Goal: Information Seeking & Learning: Learn about a topic

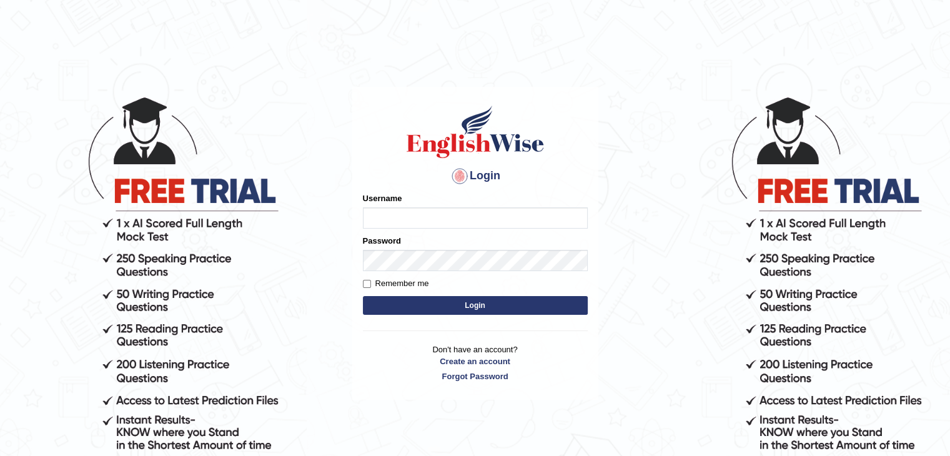
type input "mambwe"
click at [434, 302] on button "Login" at bounding box center [475, 305] width 225 height 19
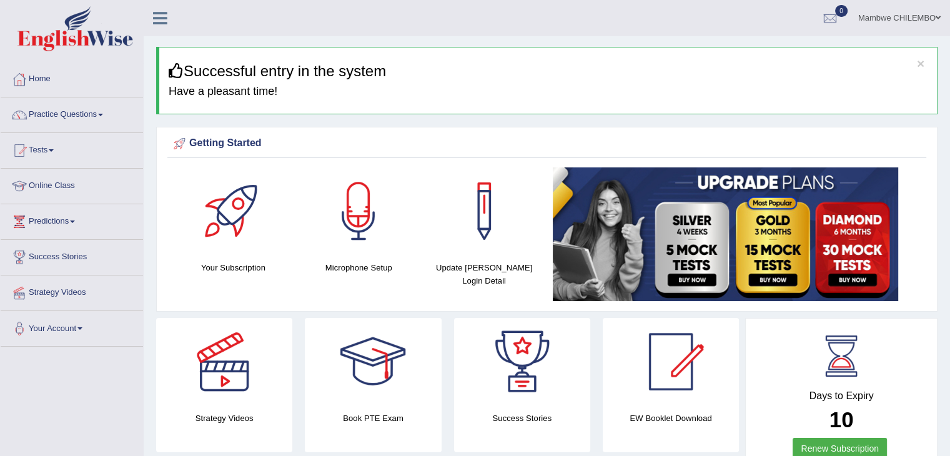
click at [107, 116] on link "Practice Questions" at bounding box center [72, 112] width 142 height 31
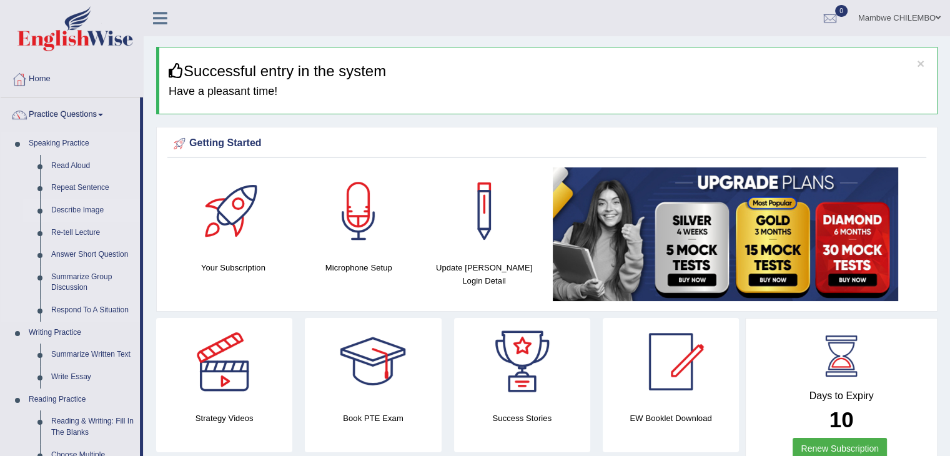
click at [80, 210] on link "Describe Image" at bounding box center [93, 210] width 94 height 22
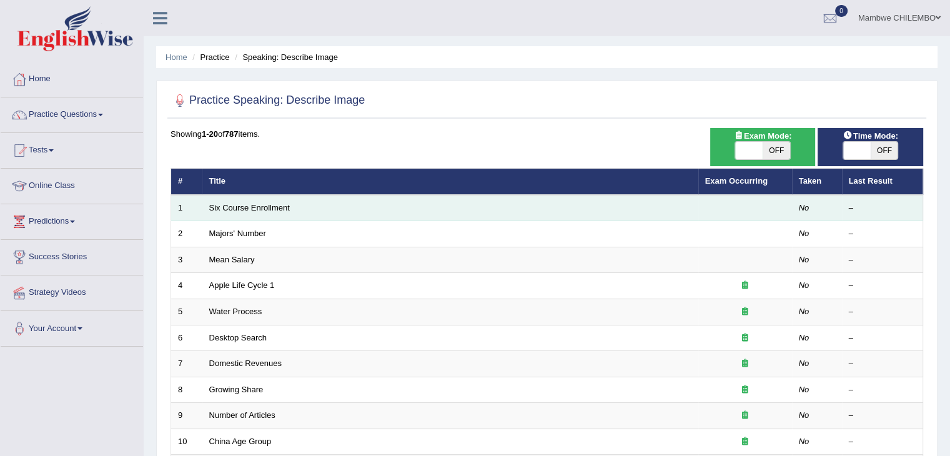
click at [243, 214] on td "Six Course Enrollment" at bounding box center [450, 208] width 496 height 26
click at [237, 207] on link "Six Course Enrollment" at bounding box center [249, 207] width 81 height 9
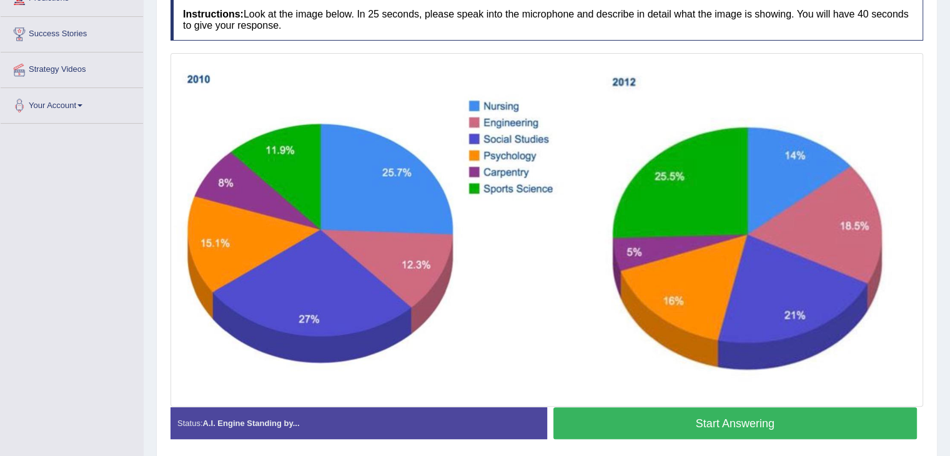
scroll to position [225, 0]
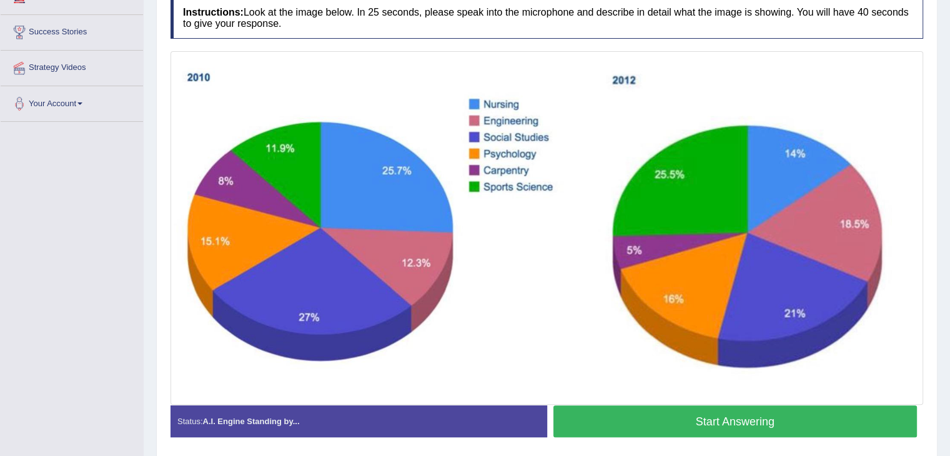
click at [849, 423] on button "Start Answering" at bounding box center [736, 422] width 364 height 32
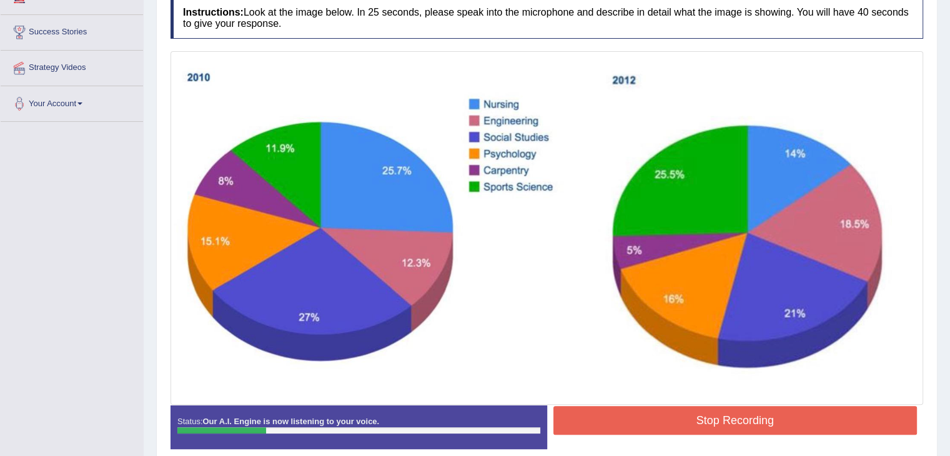
click at [849, 423] on button "Stop Recording" at bounding box center [736, 420] width 364 height 29
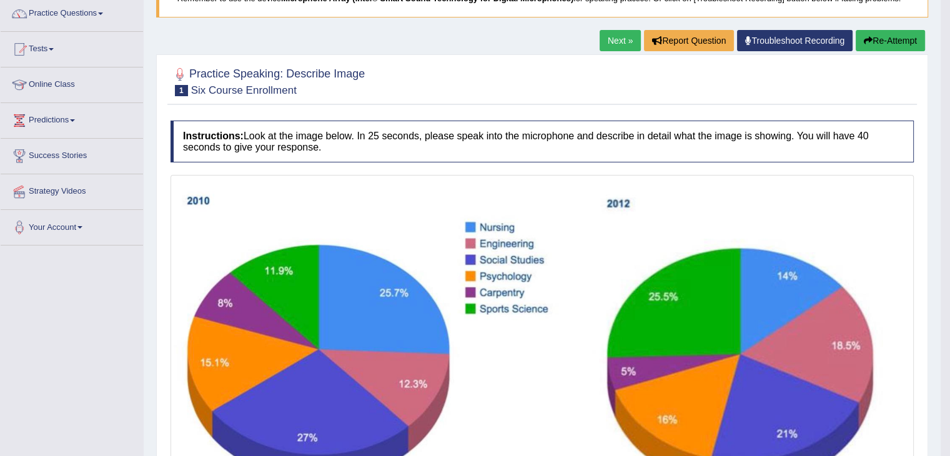
scroll to position [100, 0]
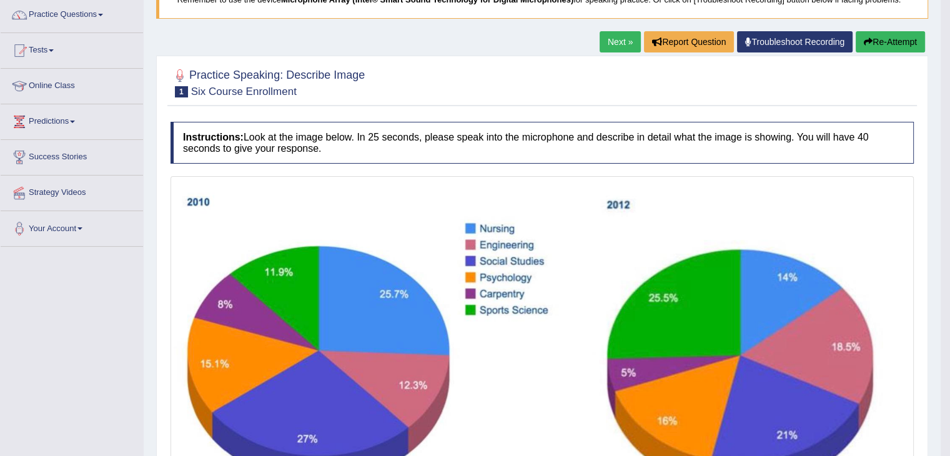
click at [874, 43] on button "Re-Attempt" at bounding box center [890, 41] width 69 height 21
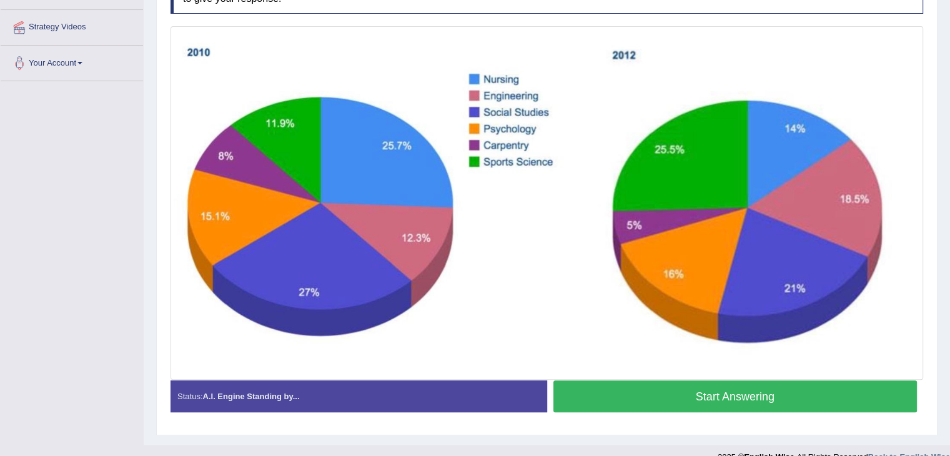
scroll to position [279, 0]
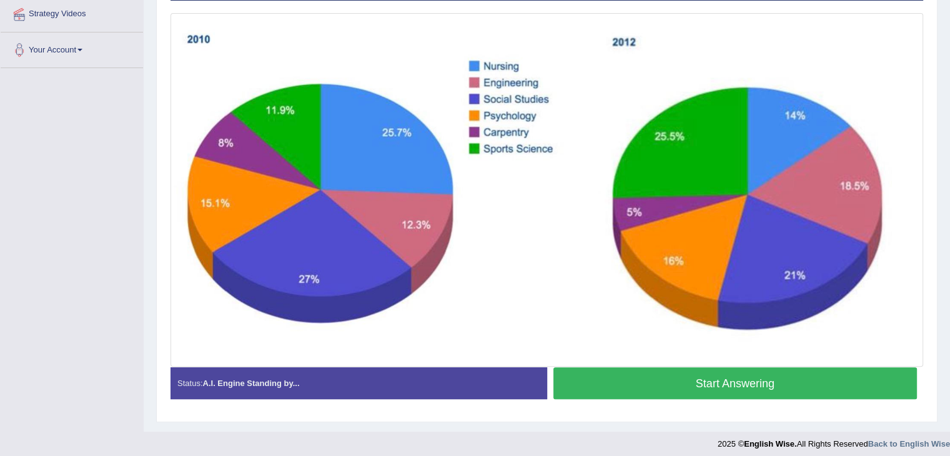
click at [852, 379] on button "Start Answering" at bounding box center [736, 383] width 364 height 32
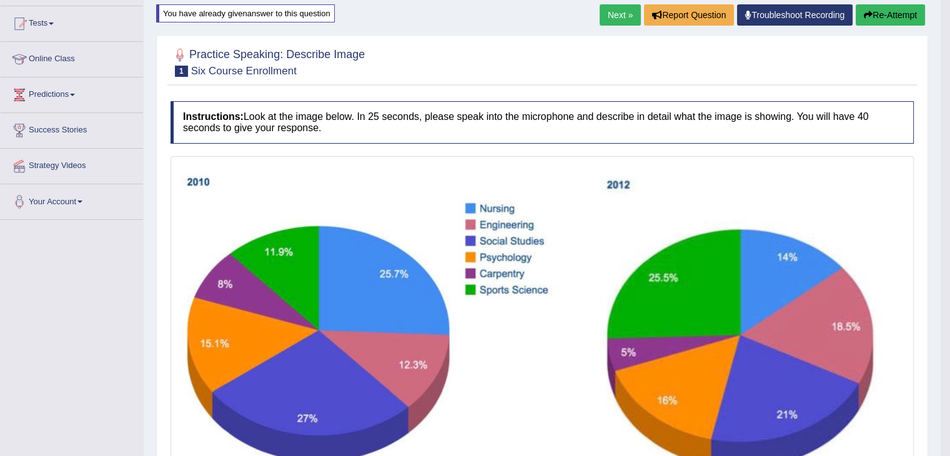
scroll to position [123, 0]
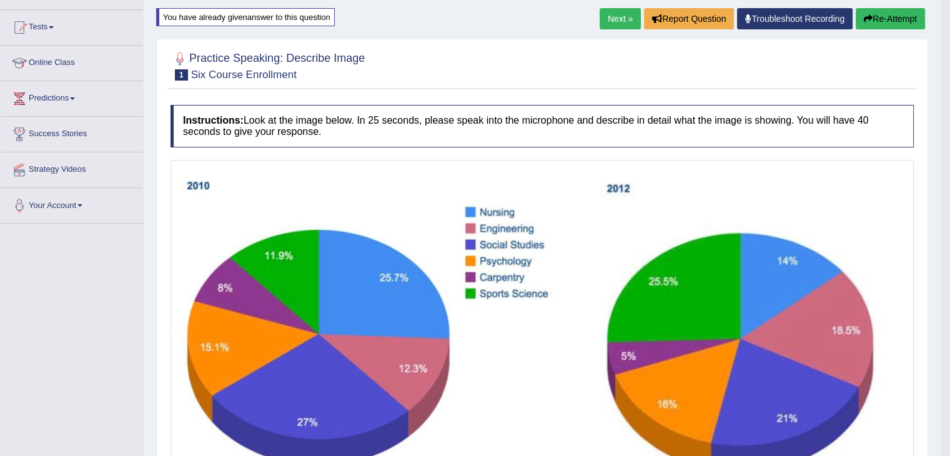
click at [872, 8] on button "Re-Attempt" at bounding box center [890, 18] width 69 height 21
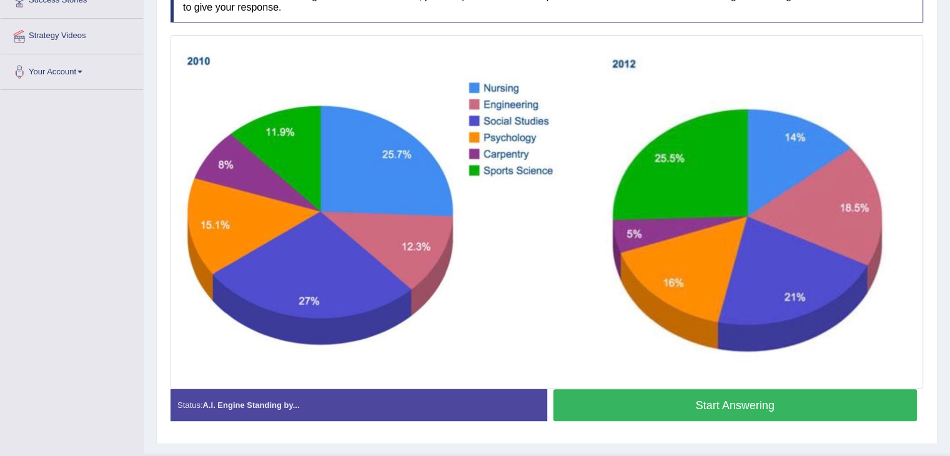
scroll to position [260, 0]
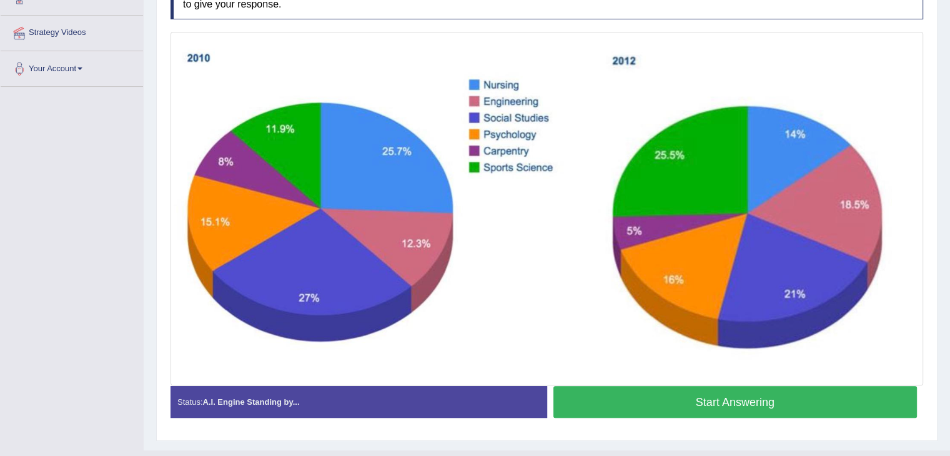
click at [684, 392] on button "Start Answering" at bounding box center [736, 402] width 364 height 32
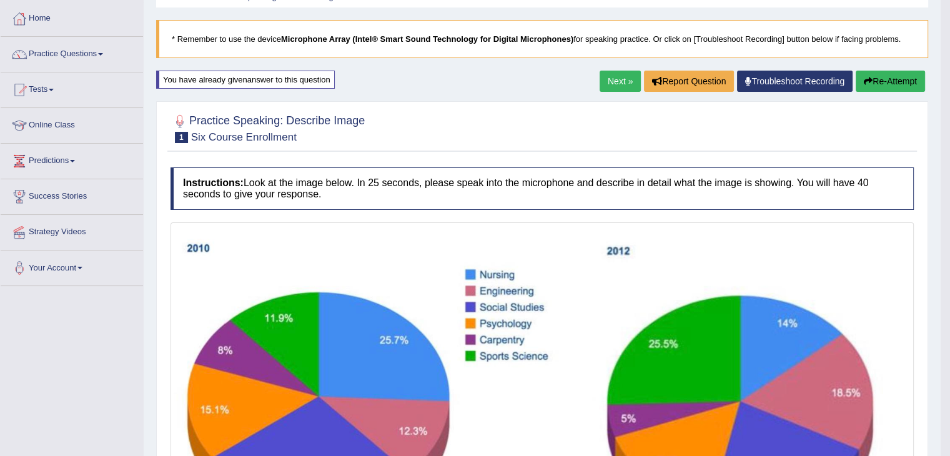
scroll to position [60, 0]
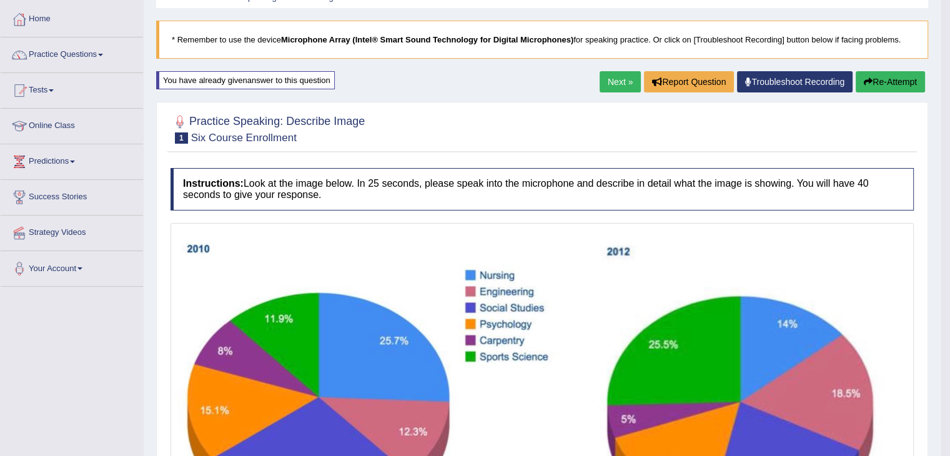
click at [614, 75] on link "Next »" at bounding box center [620, 81] width 41 height 21
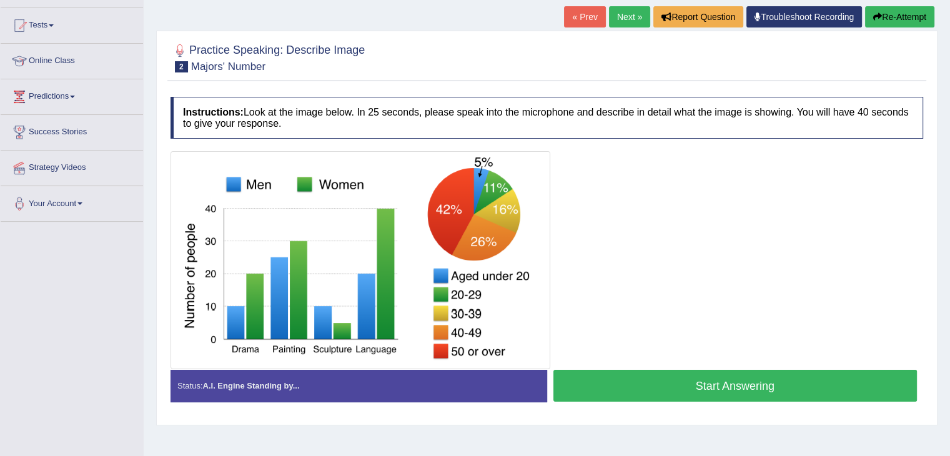
scroll to position [150, 0]
